Goal: Navigation & Orientation: Find specific page/section

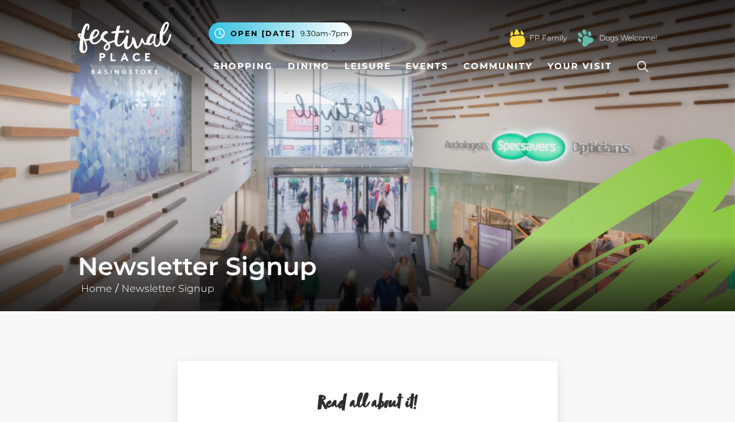
click at [239, 73] on link "Shopping" at bounding box center [243, 66] width 69 height 23
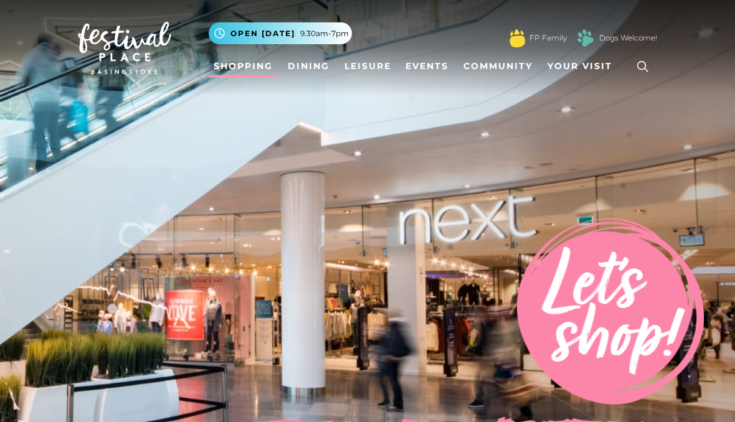
click at [301, 70] on link "Dining" at bounding box center [309, 66] width 52 height 23
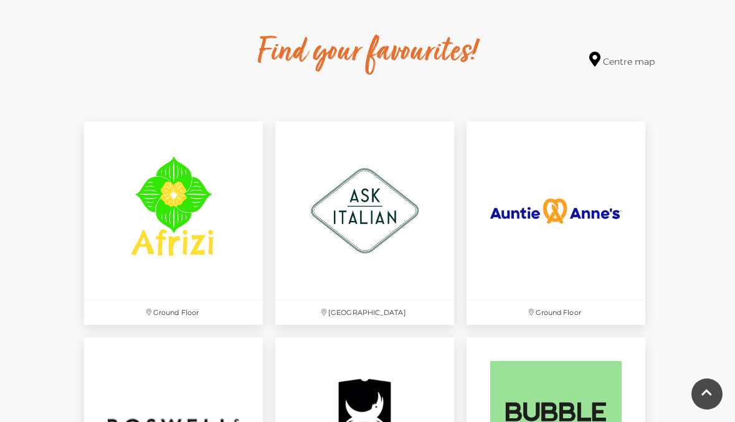
scroll to position [699, 0]
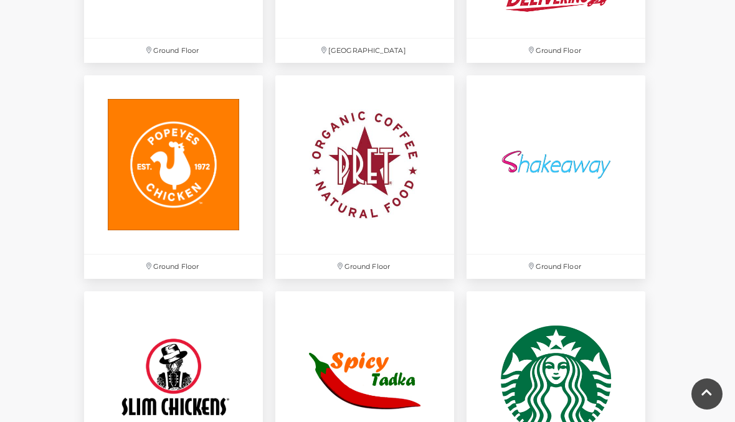
scroll to position [3128, 0]
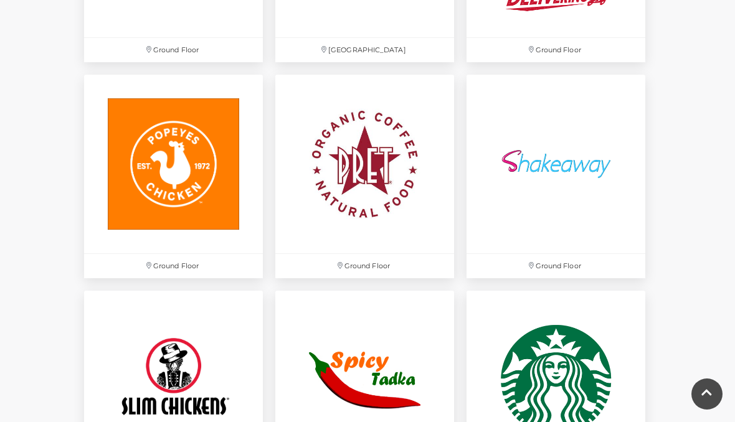
click at [177, 152] on img at bounding box center [173, 164] width 179 height 179
click at [156, 203] on img at bounding box center [173, 164] width 179 height 179
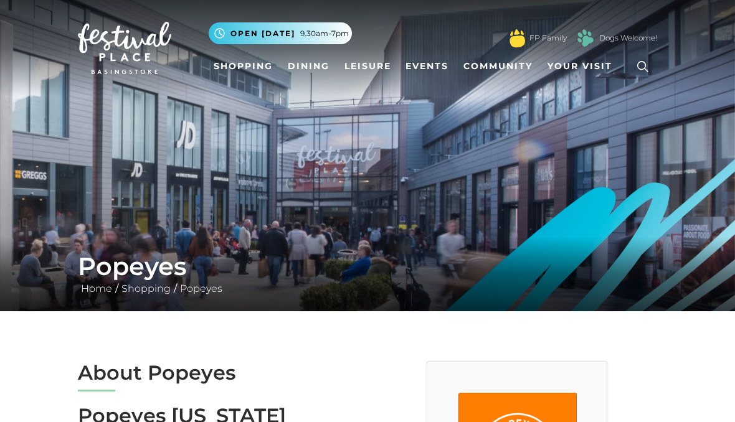
scroll to position [849, 0]
